Goal: Information Seeking & Learning: Learn about a topic

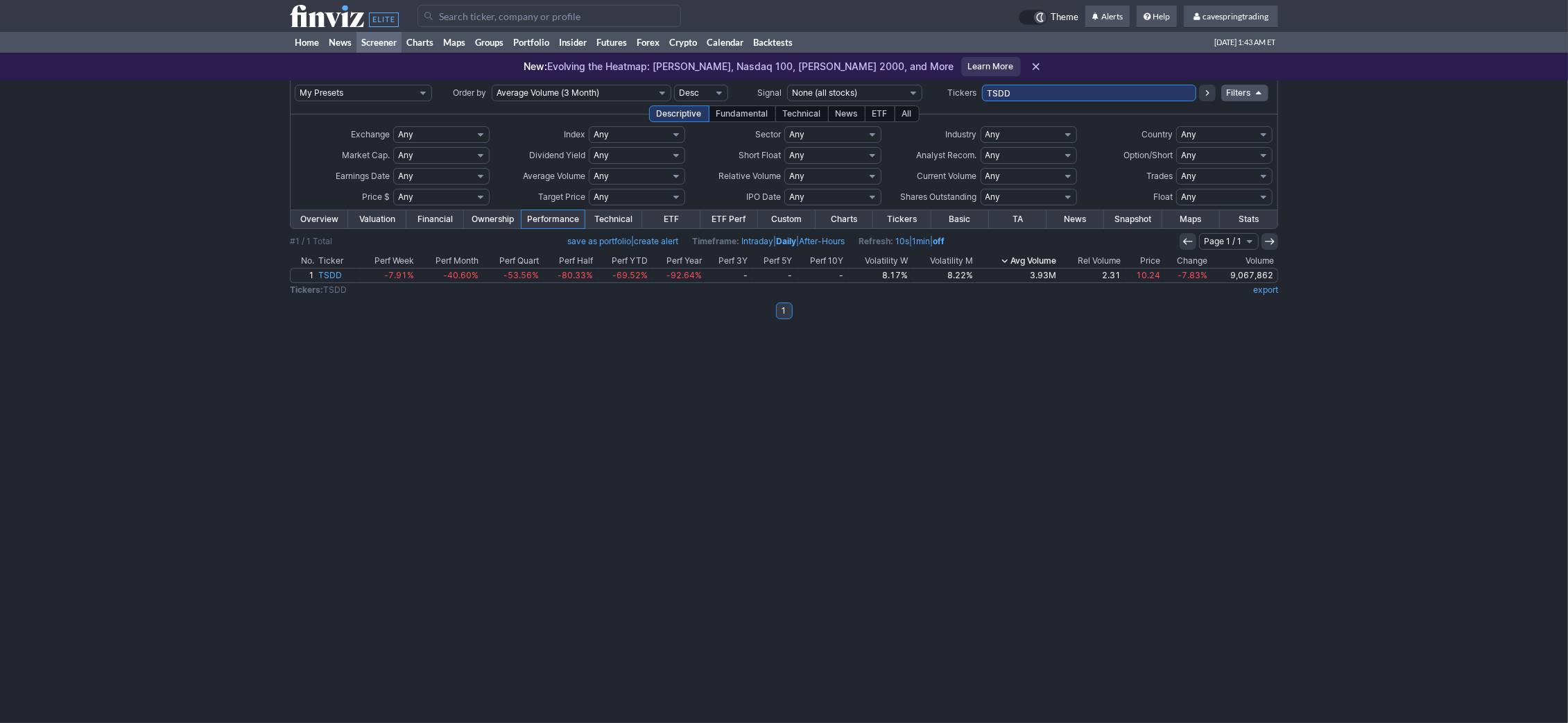
click at [1043, 96] on input "TSDD" at bounding box center [1089, 92] width 214 height 17
type input "grny"
click at [993, 435] on div "My Presets -Save Screen -Edit Screens s: RATIO USE s: RATIO s: stock screen s: …" at bounding box center [784, 401] width 1568 height 643
drag, startPoint x: 1055, startPoint y: 90, endPoint x: 755, endPoint y: 89, distance: 300.0
click at [982, 89] on input "TSDD" at bounding box center [1089, 92] width 214 height 17
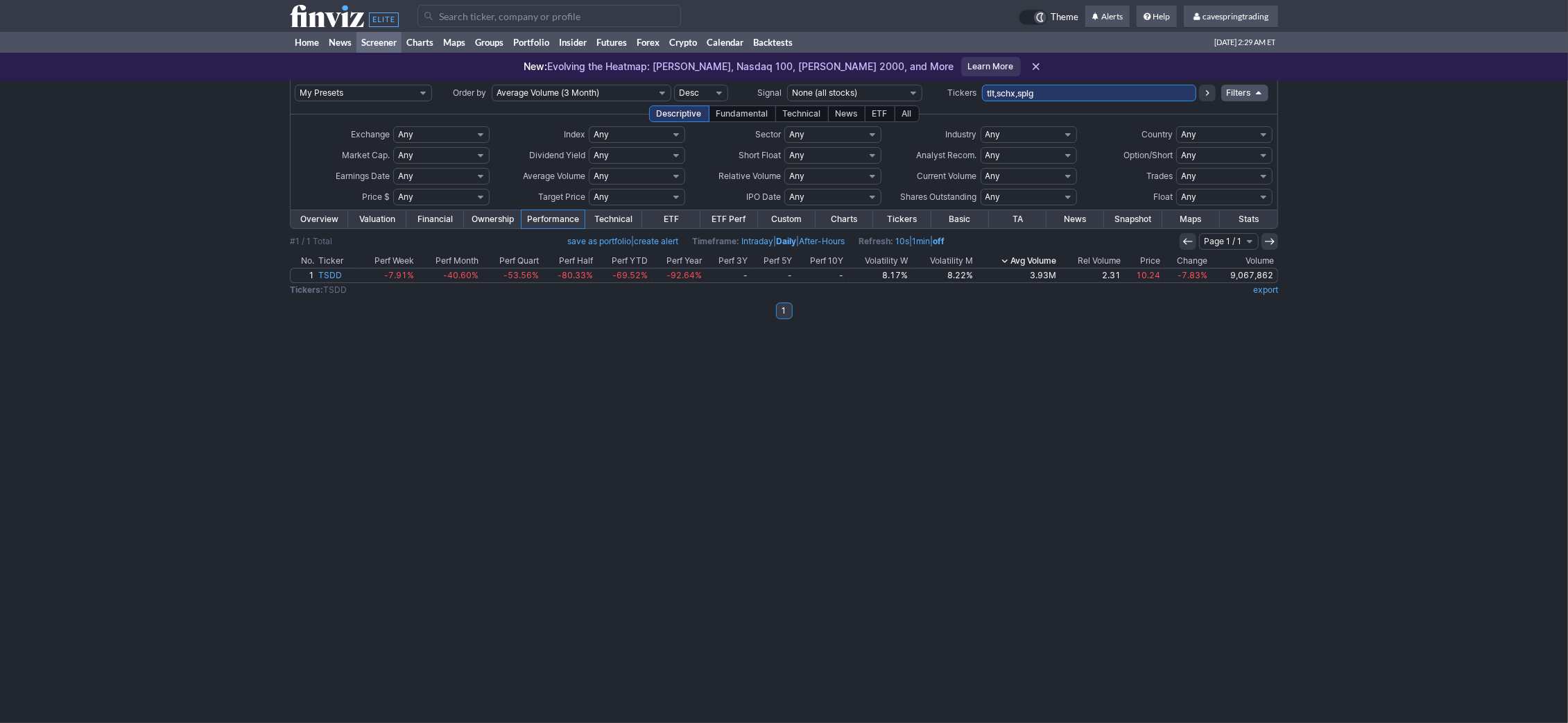
type input "tlt,schx,splg"
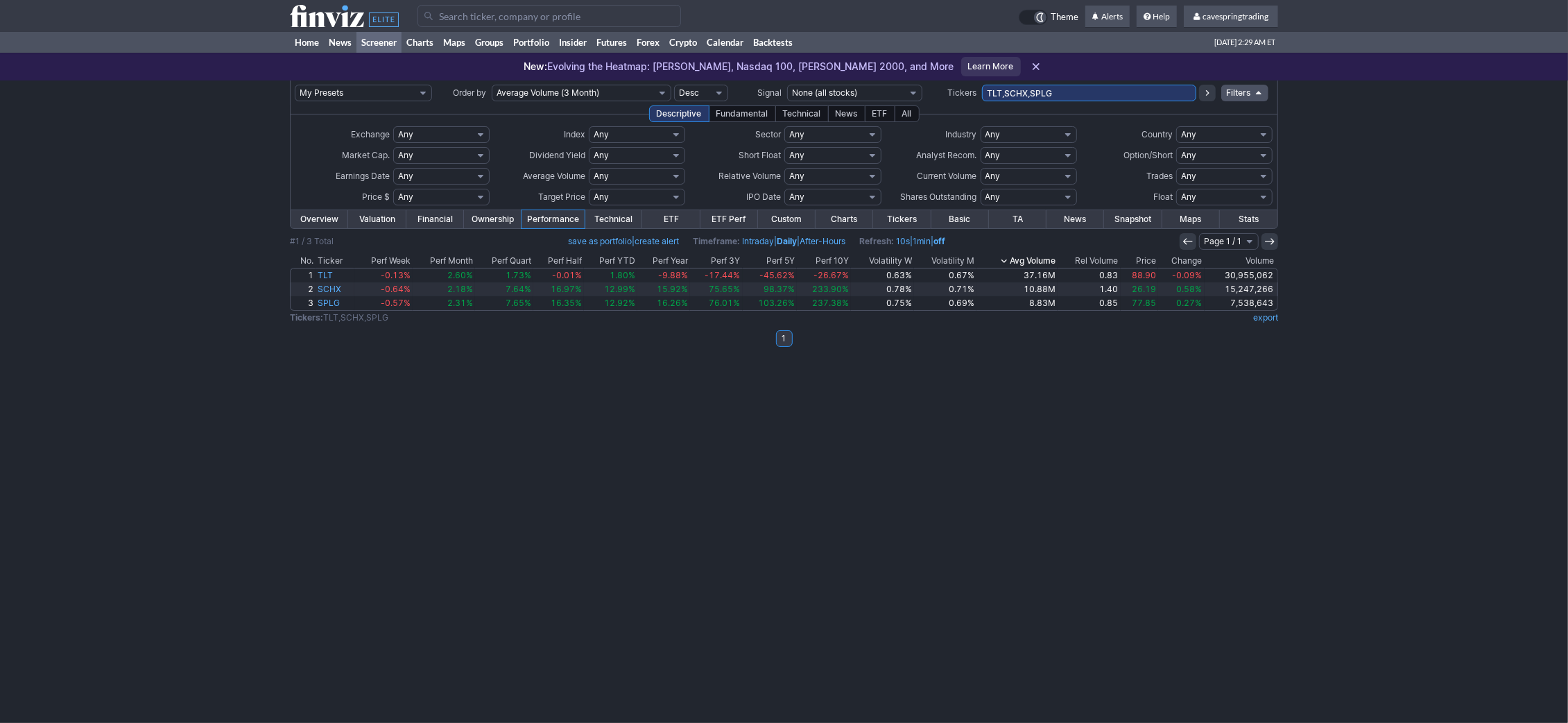
click at [1084, 99] on input "TLT,SCHX,SPLG" at bounding box center [1089, 92] width 214 height 17
type input "TLT,SCHX,SPLG,xom"
click at [1085, 92] on input "TLT,SCHX,SPLG,XOM" at bounding box center [1089, 92] width 214 height 17
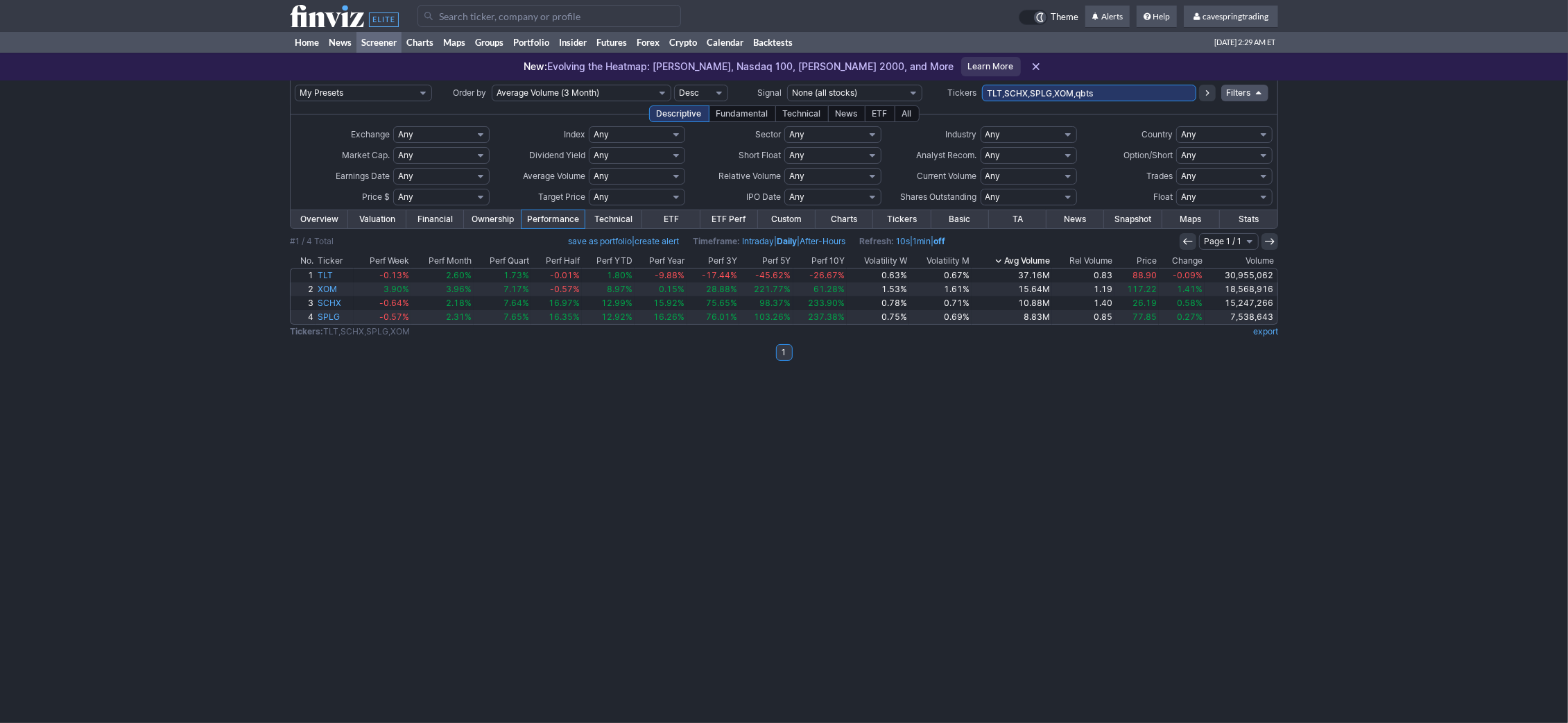
type input "TLT,SCHX,SPLG,XOM,qbts"
click at [1117, 93] on input "TLT,SCHX,SPLG,XOM,QBTS" at bounding box center [1089, 92] width 214 height 17
type input "TLT,SCHX,SPLG,XOM,QBTS,gme"
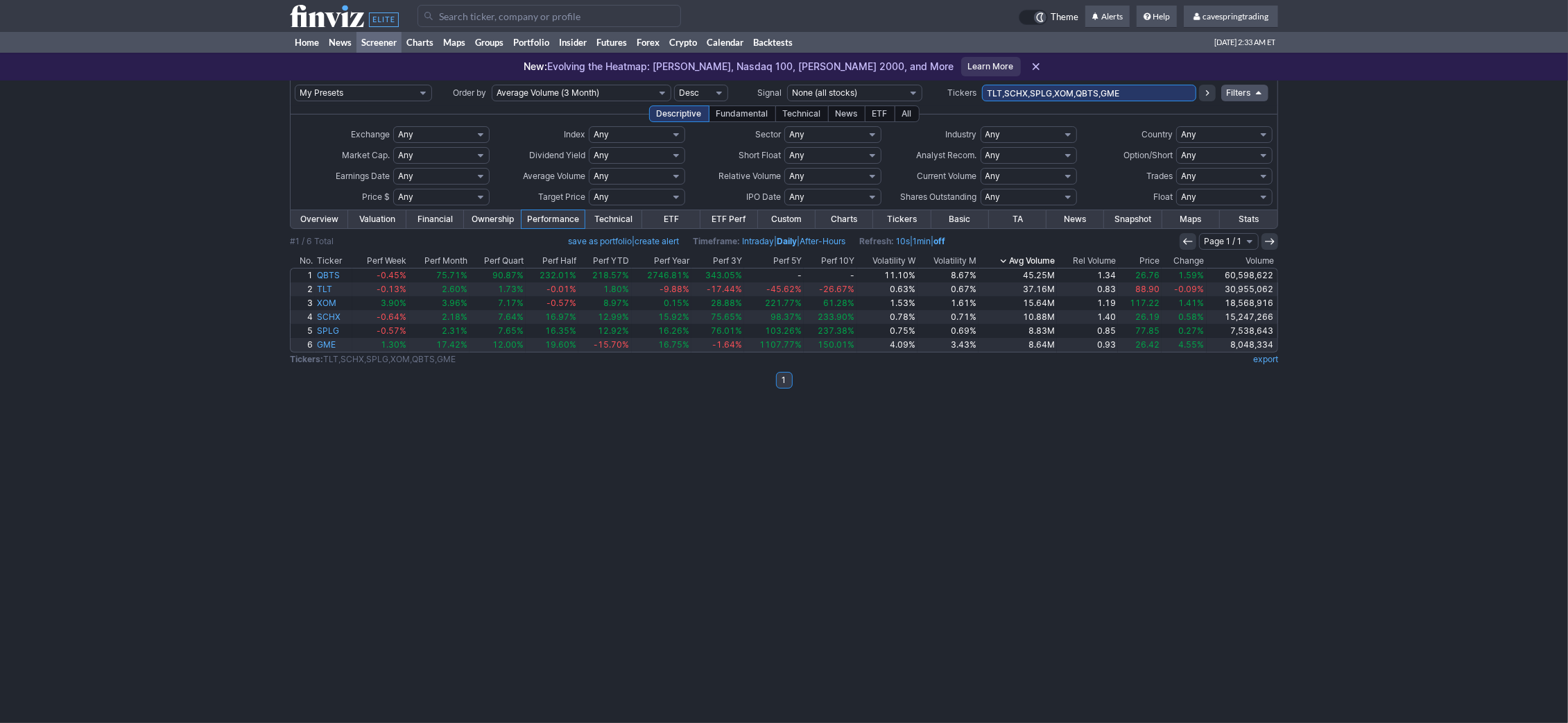
click at [1149, 93] on input "TLT,SCHX,SPLG,XOM,QBTS,GME" at bounding box center [1089, 92] width 214 height 17
type input "iemg,eem"
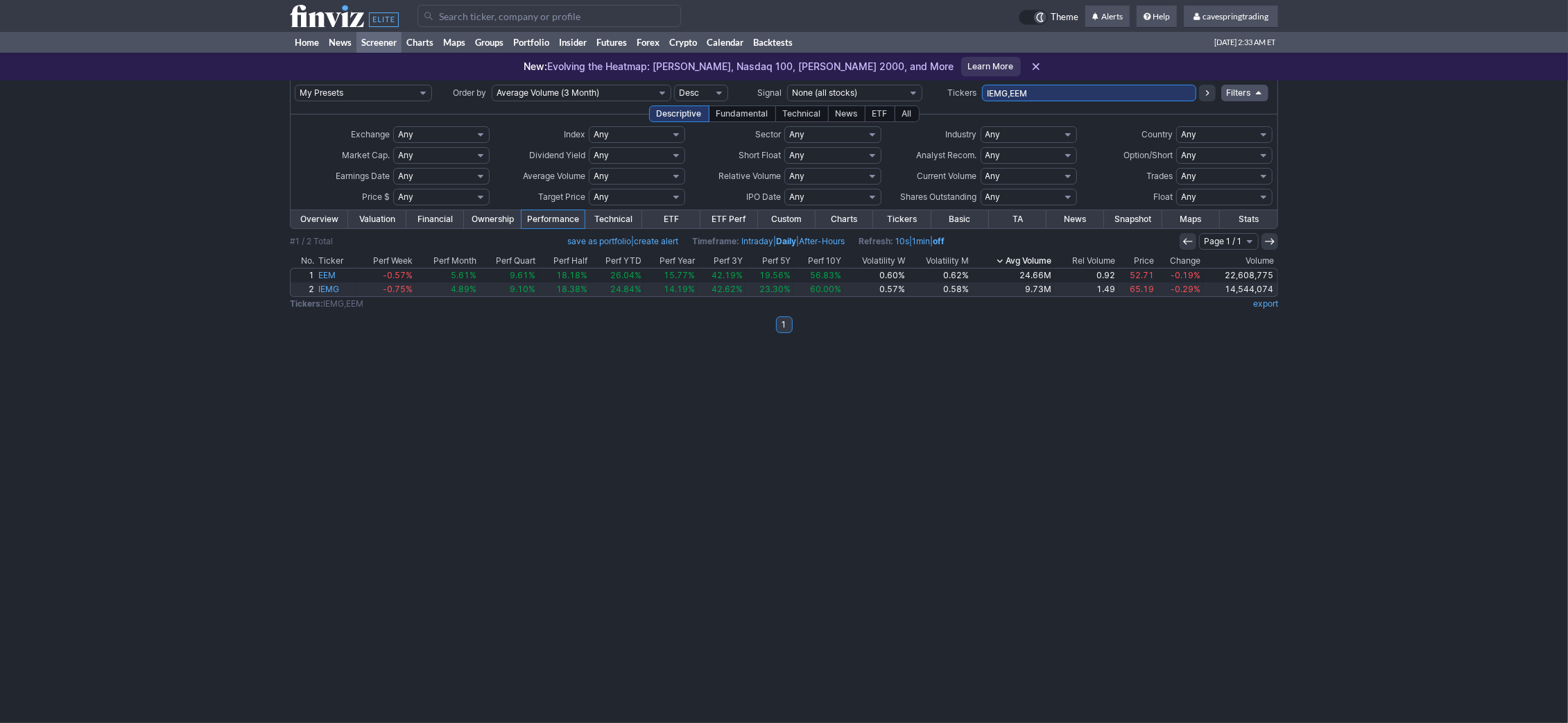
click at [1137, 98] on input "IEMG,EEM" at bounding box center [1089, 92] width 214 height 17
type input "IEMG,EEM,efa,iefa"
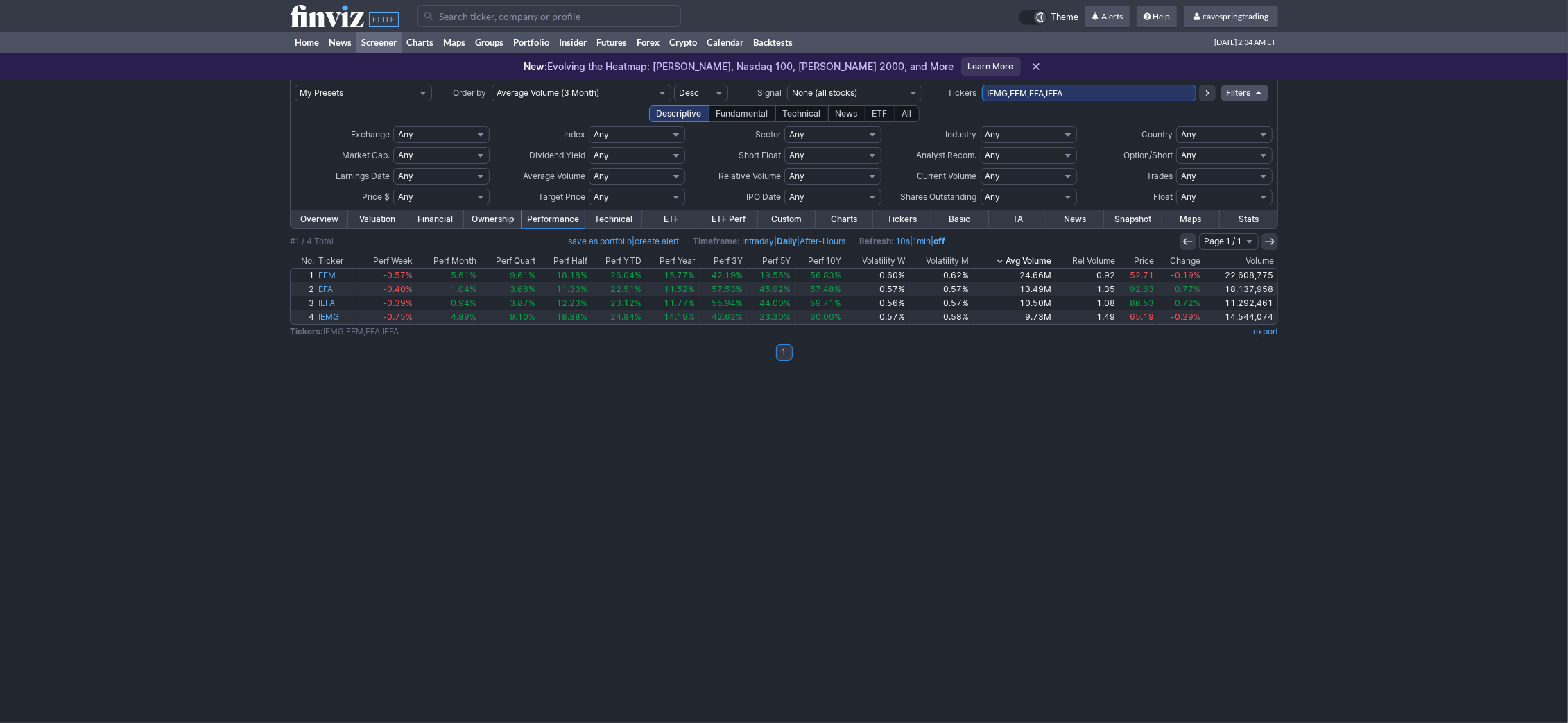
click at [1112, 89] on input "IEMG,EEM,EFA,IEFA" at bounding box center [1089, 92] width 214 height 17
paste input "SPXS,SPXL,SPLG,SPDN,SH,SPY,SPXU,SDS,SPYU,SCHX,SQQQ,TQQQ,PSQ,QQQ,QID,RWM,SRTY,TZ…"
type input "SPXS,SPXL,SPLG,SPDN,SH,SPY,SPXU,SDS,SPYU,SCHX,SQQQ,TQQQ,PSQ,QQQ,QID,RWM,SRTY,TZ…"
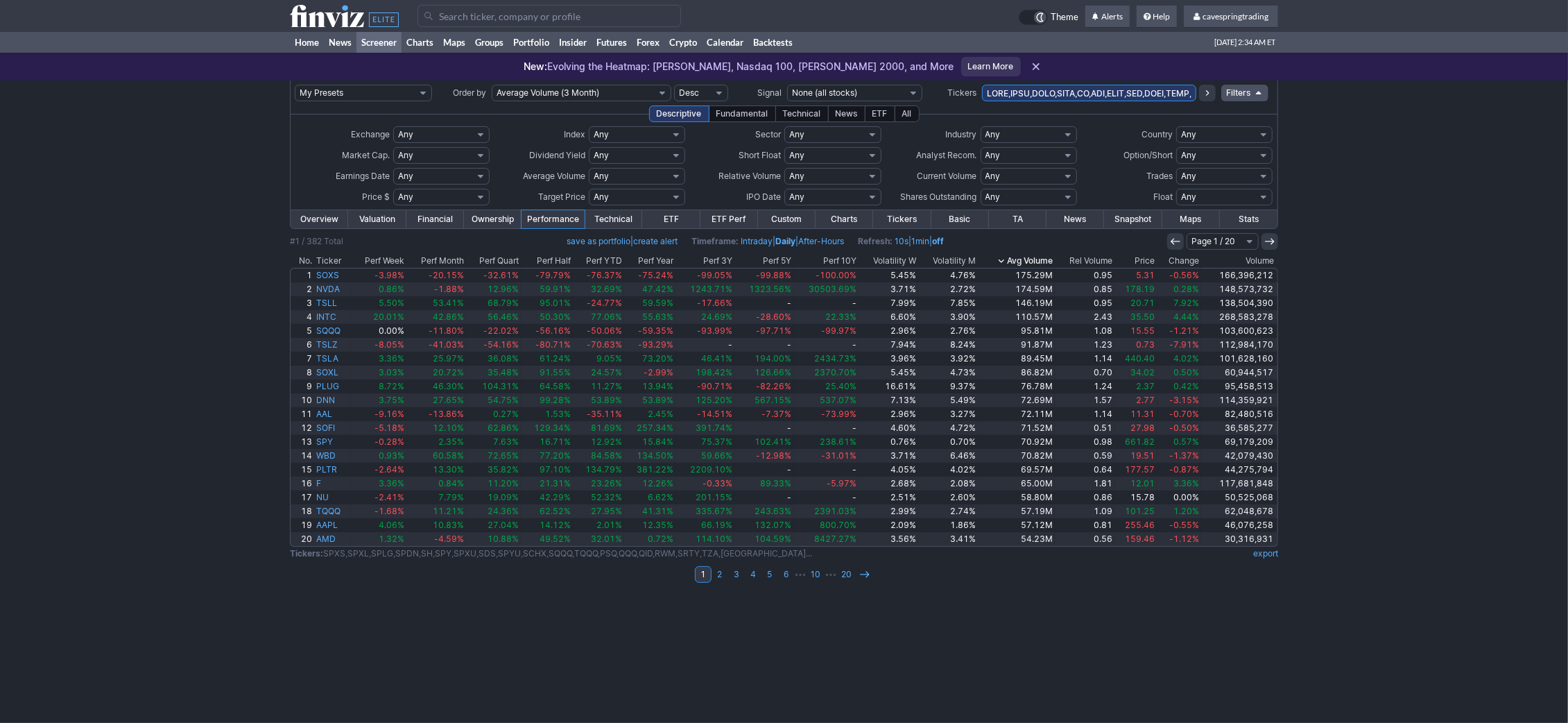
click at [907, 253] on td at bounding box center [783, 252] width 988 height 4
click at [906, 260] on th "Volatility W" at bounding box center [887, 260] width 60 height 14
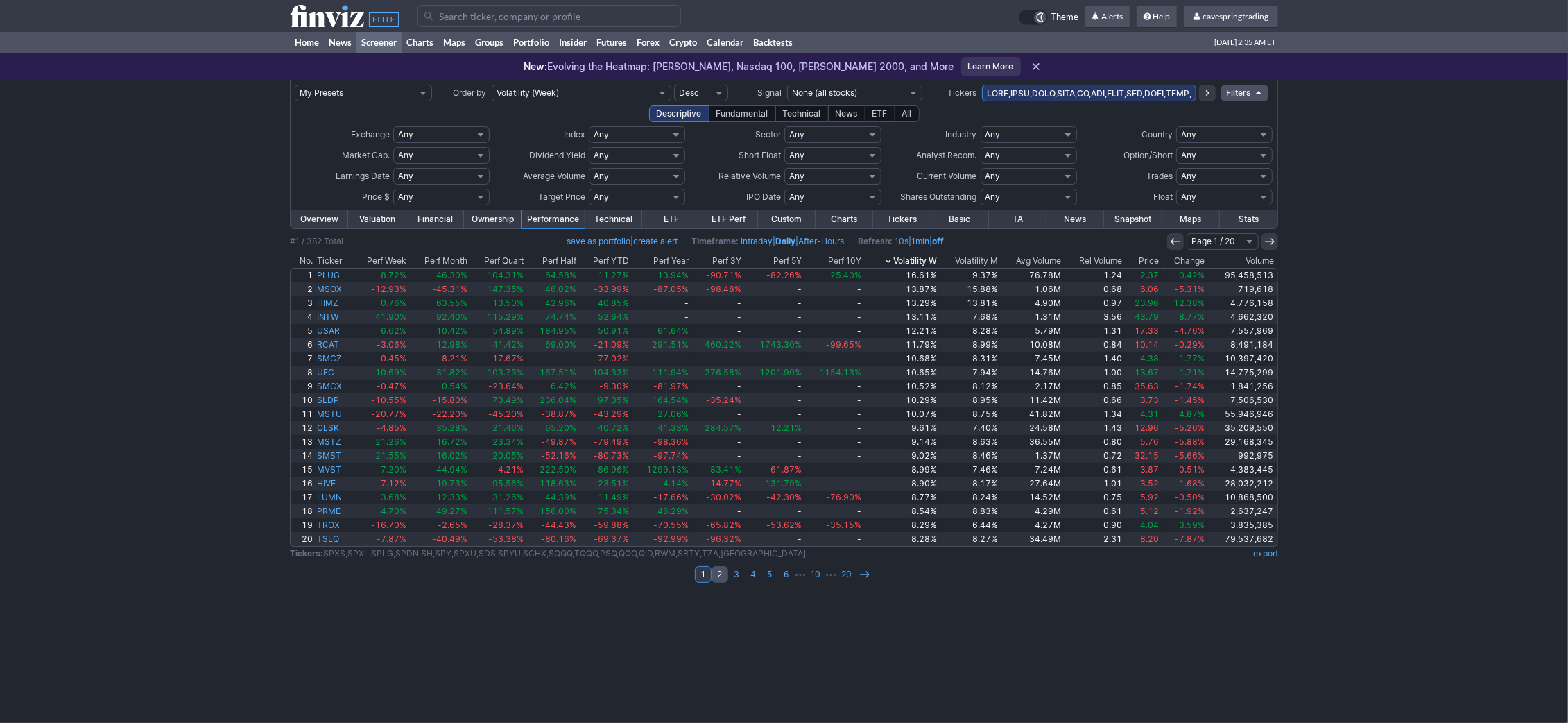
click at [722, 580] on link "2" at bounding box center [720, 574] width 17 height 17
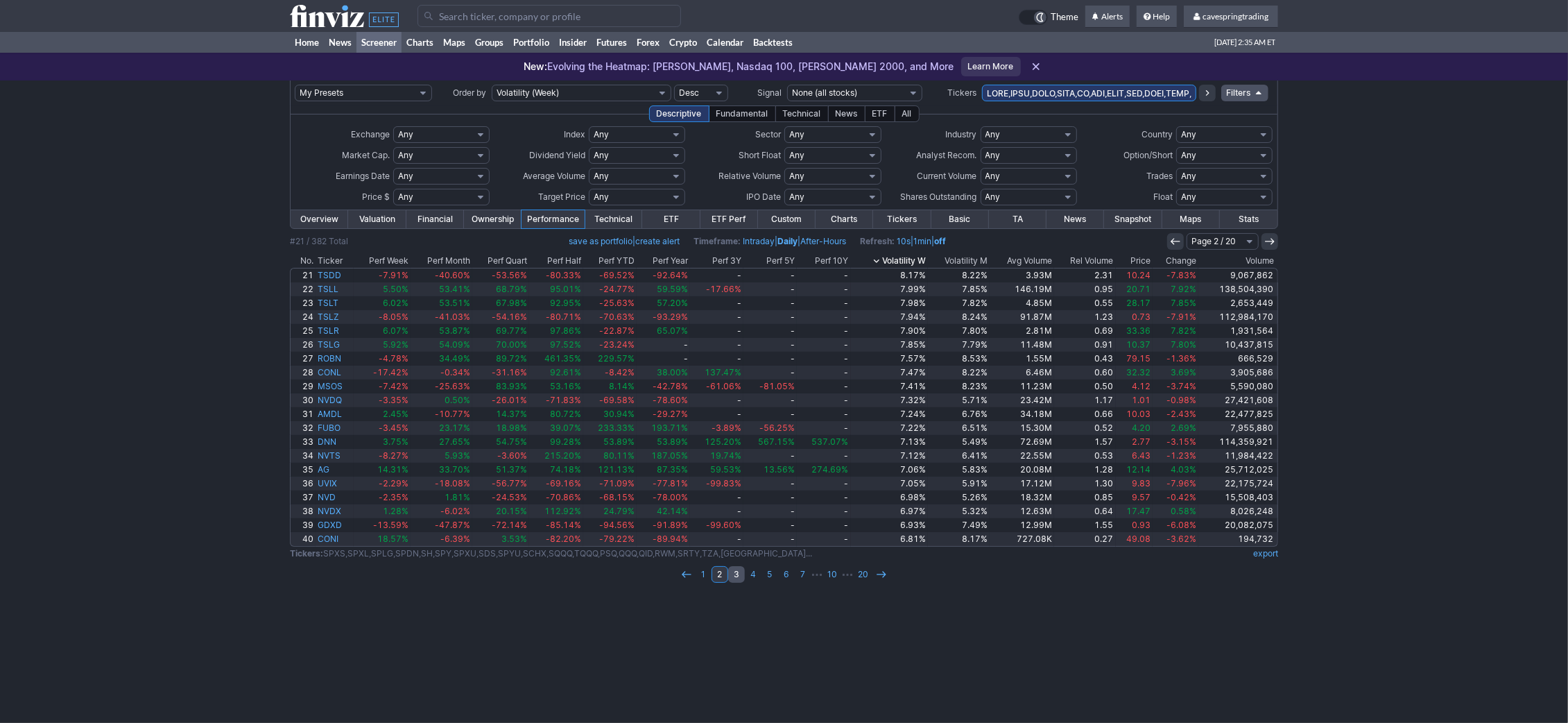
click at [736, 570] on link "3" at bounding box center [736, 574] width 17 height 17
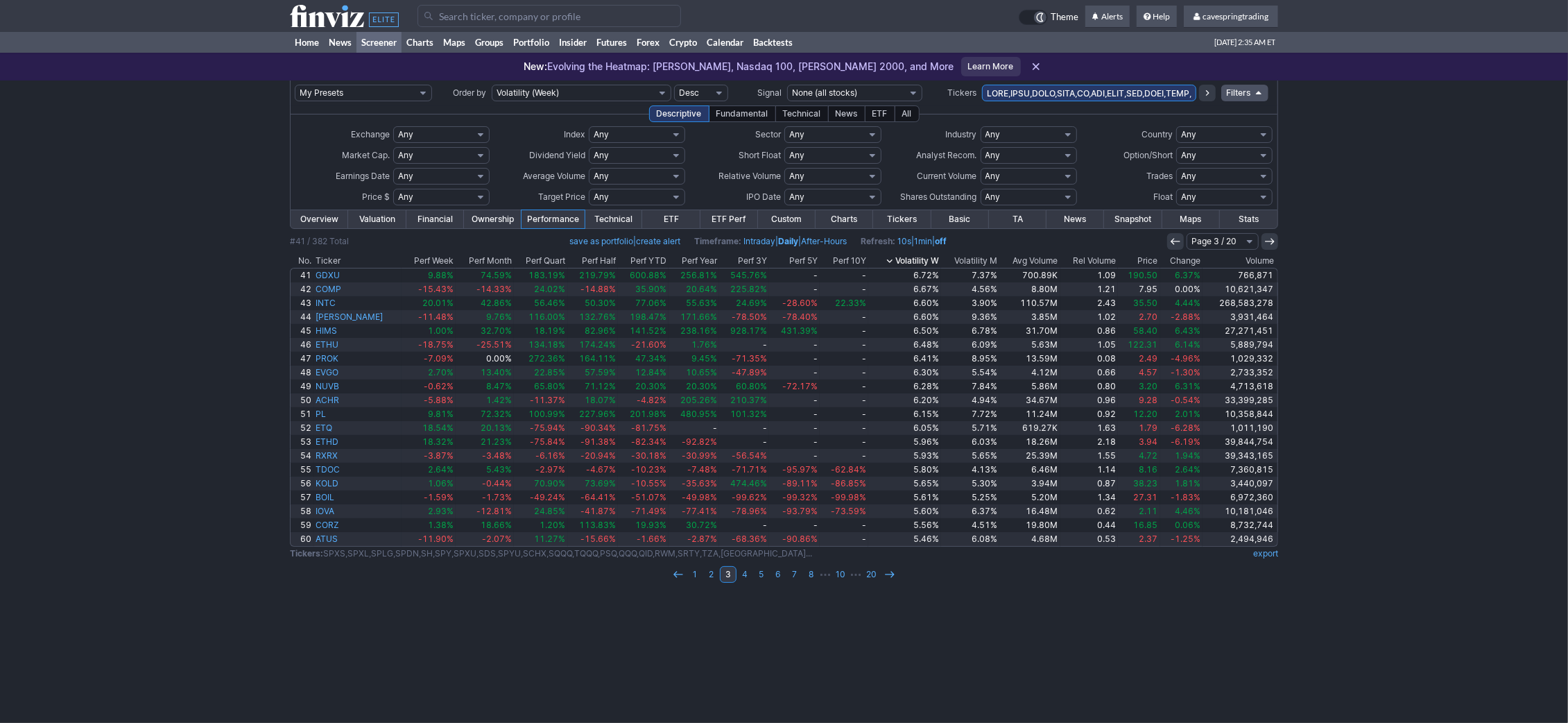
click at [393, 189] on select "Any Under $1 Under $2 Under $3 Under $4 Under $5 Under $7 Under $10 Under $15 U…" at bounding box center [441, 197] width 96 height 17
click option "Custom" at bounding box center [0, 0] width 0 height 0
click at [413, 194] on tbody "Exchange Any AMEX CBOE NASDAQ NYSE Custom Index" at bounding box center [783, 166] width 978 height 84
click at [412, 196] on input "text" at bounding box center [409, 197] width 32 height 17
type input "30"
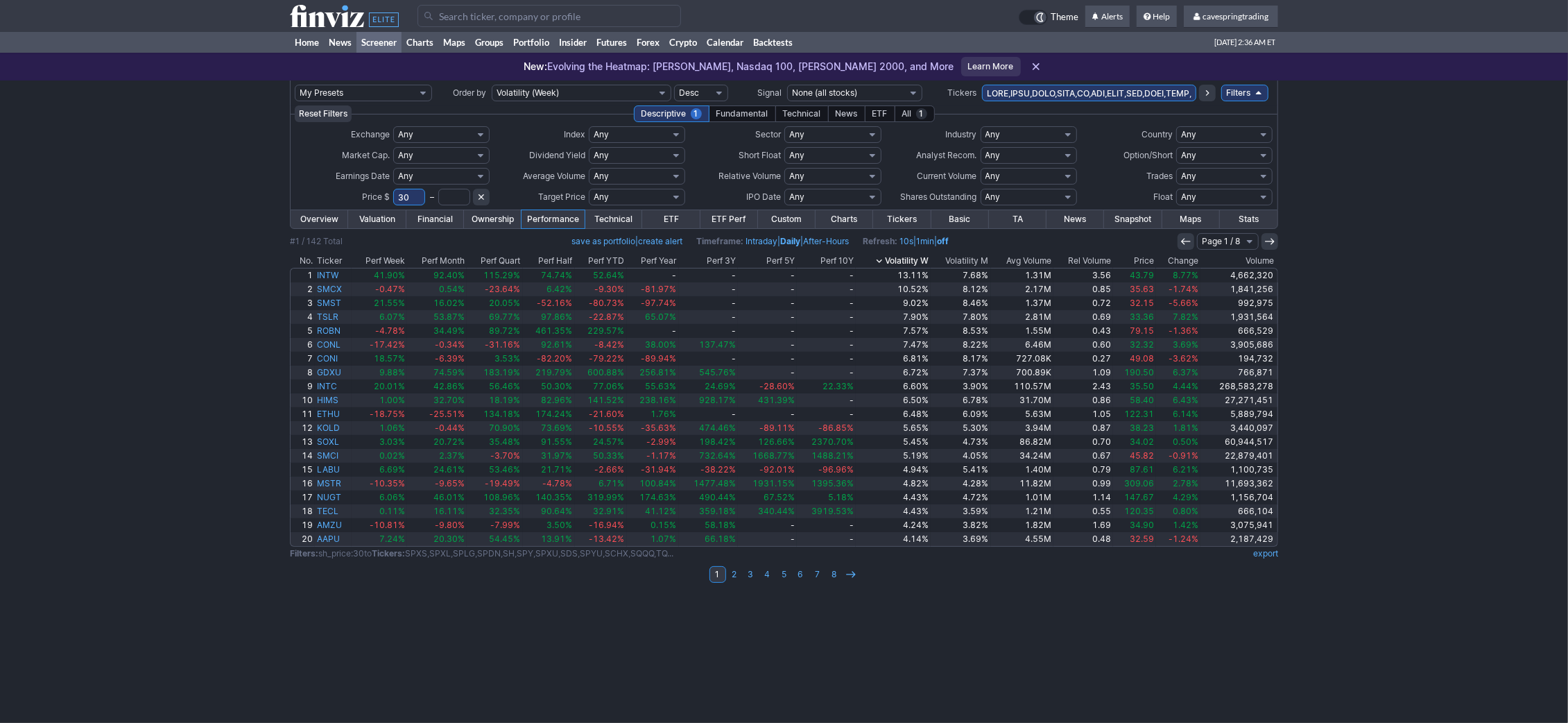
click at [443, 197] on tr "30 –" at bounding box center [441, 197] width 96 height 17
click at [443, 197] on input "text" at bounding box center [454, 197] width 32 height 17
type input "110"
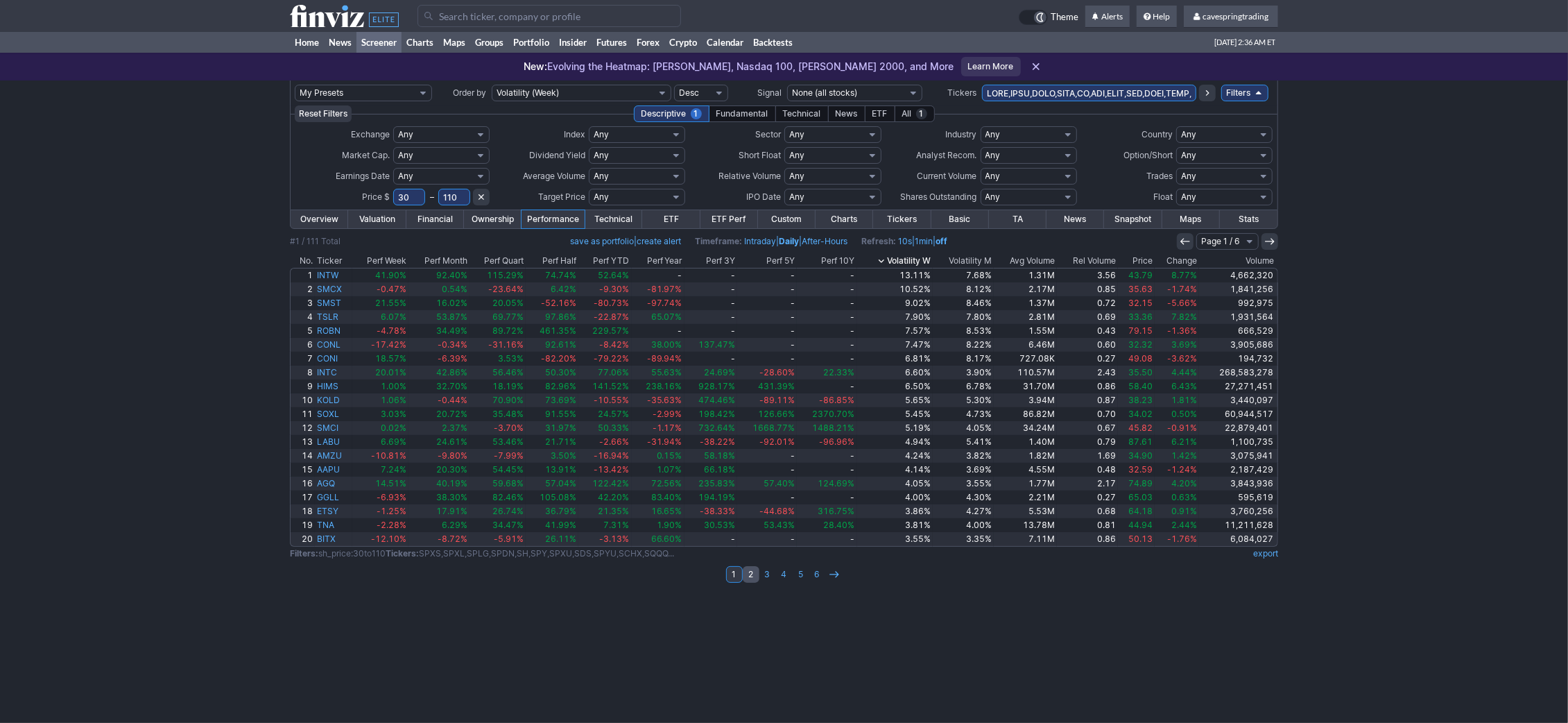
click at [754, 573] on link "2" at bounding box center [751, 574] width 17 height 17
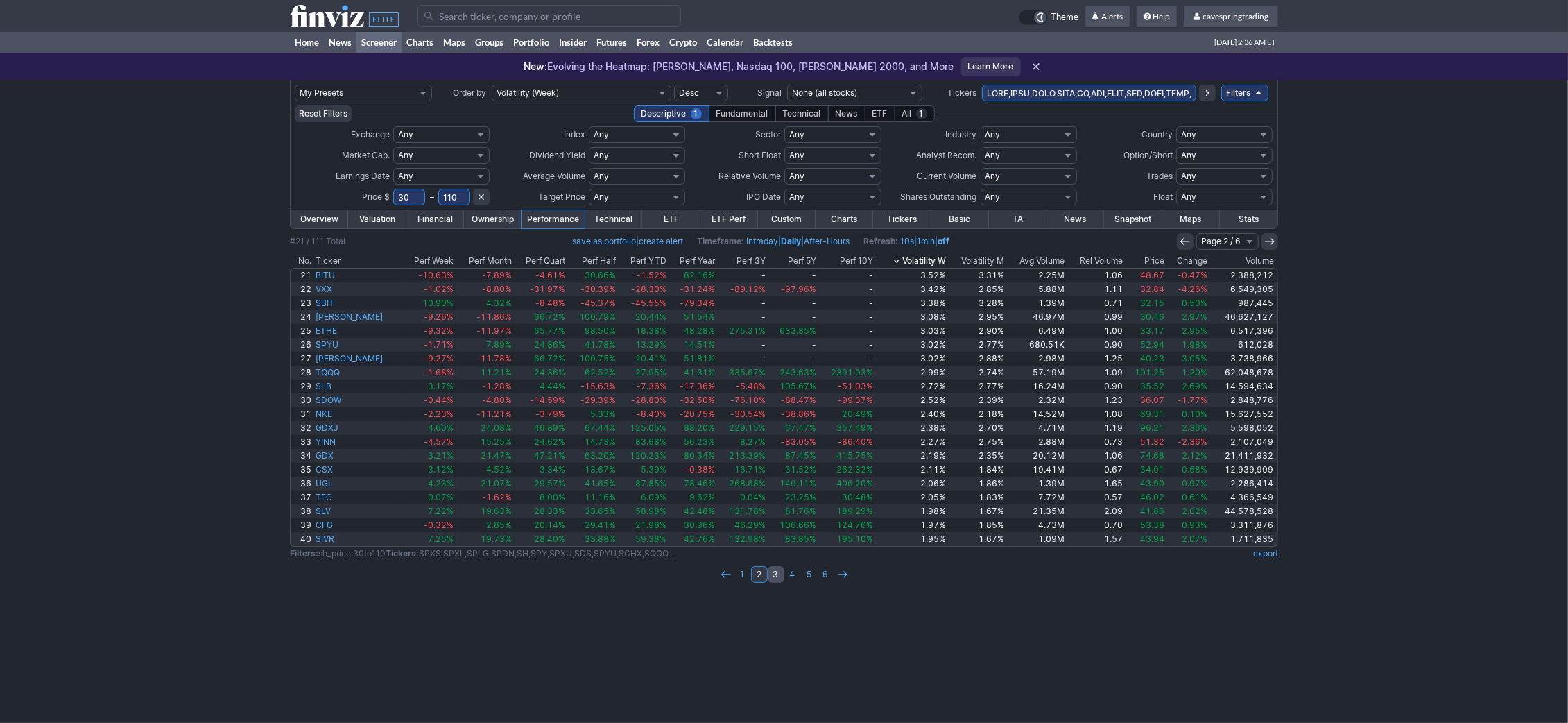
click at [778, 573] on link "3" at bounding box center [775, 574] width 17 height 17
